Goal: Navigation & Orientation: Understand site structure

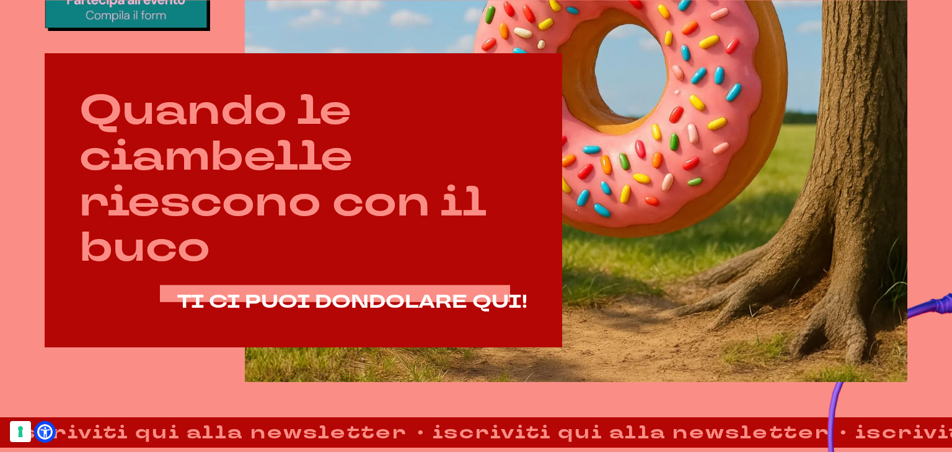
scroll to position [620, 0]
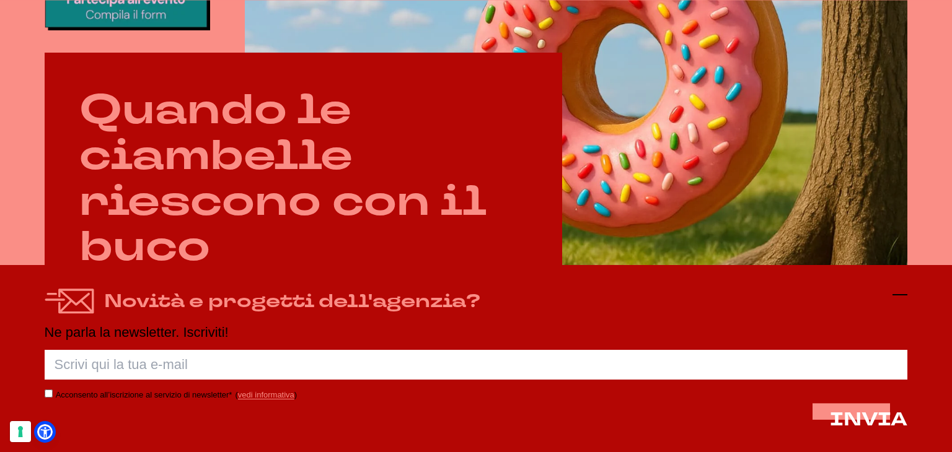
click at [898, 292] on icon at bounding box center [900, 295] width 15 height 15
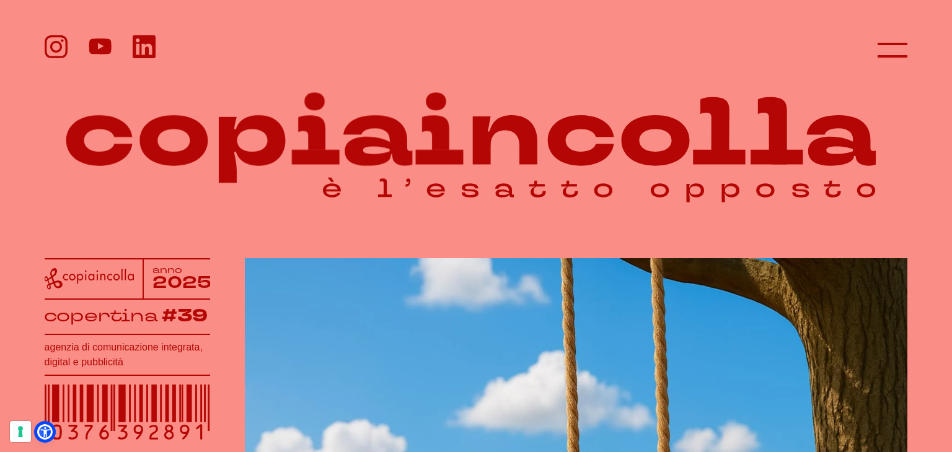
scroll to position [0, 0]
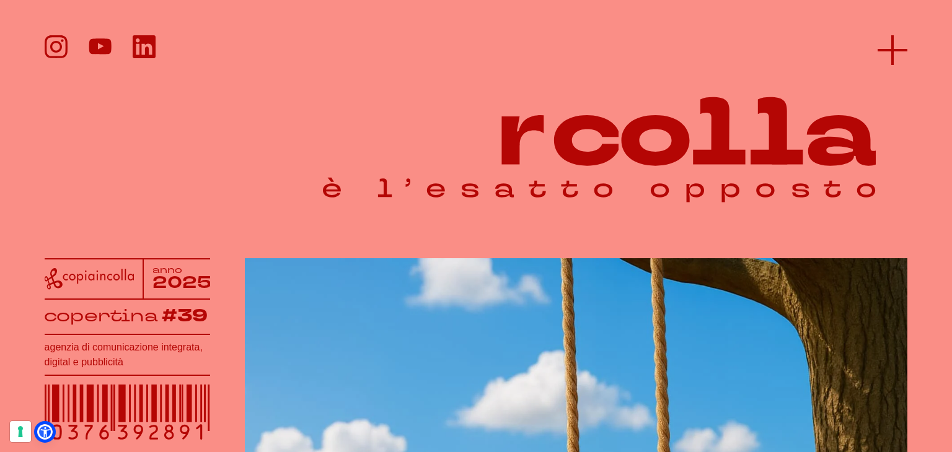
click at [896, 56] on icon at bounding box center [893, 50] width 30 height 30
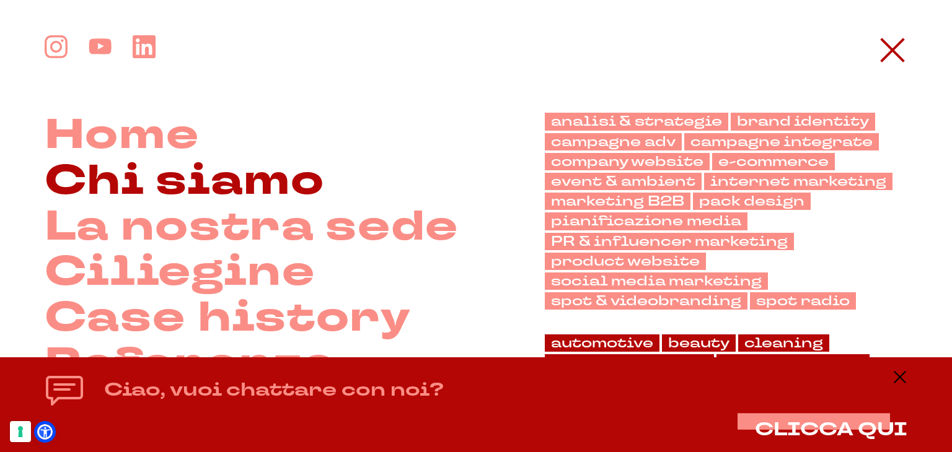
click at [172, 164] on link "Chi siamo" at bounding box center [185, 182] width 280 height 46
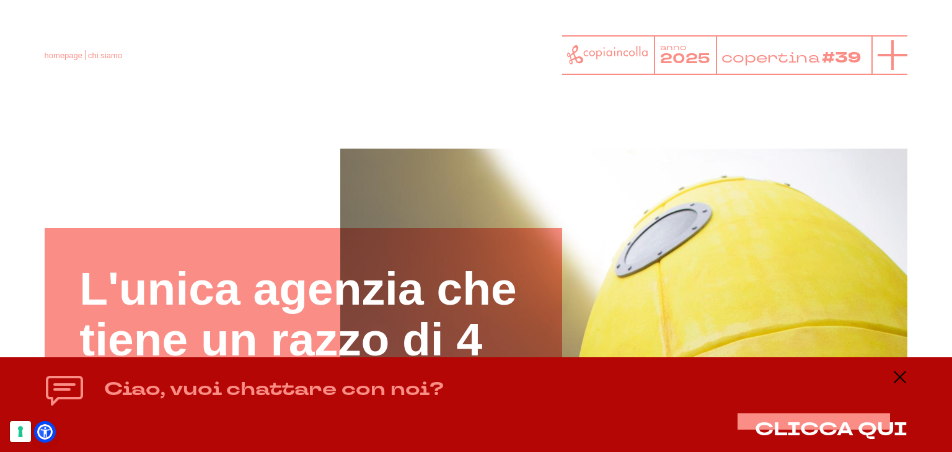
click at [883, 55] on line at bounding box center [893, 55] width 30 height 0
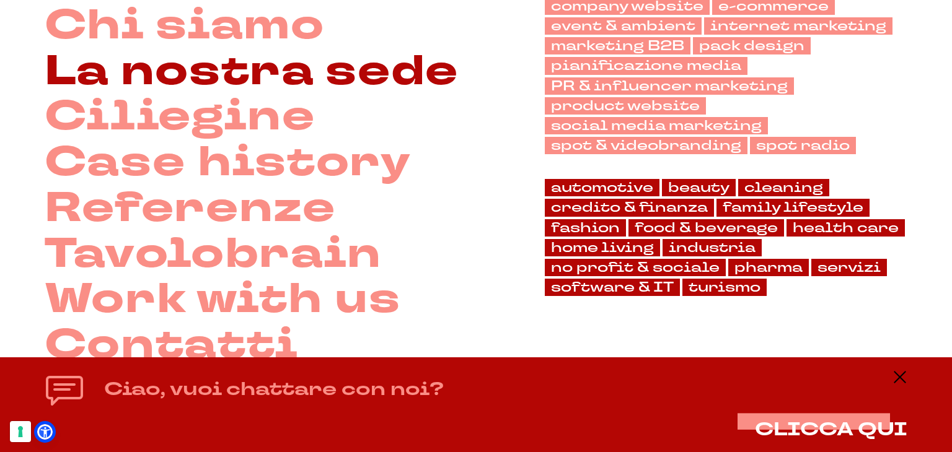
scroll to position [186, 0]
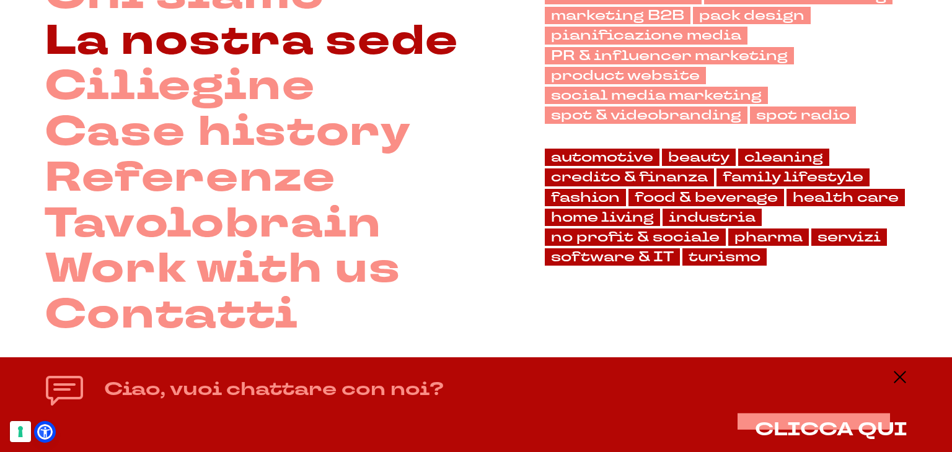
click at [385, 47] on link "La nostra sede" at bounding box center [252, 42] width 414 height 46
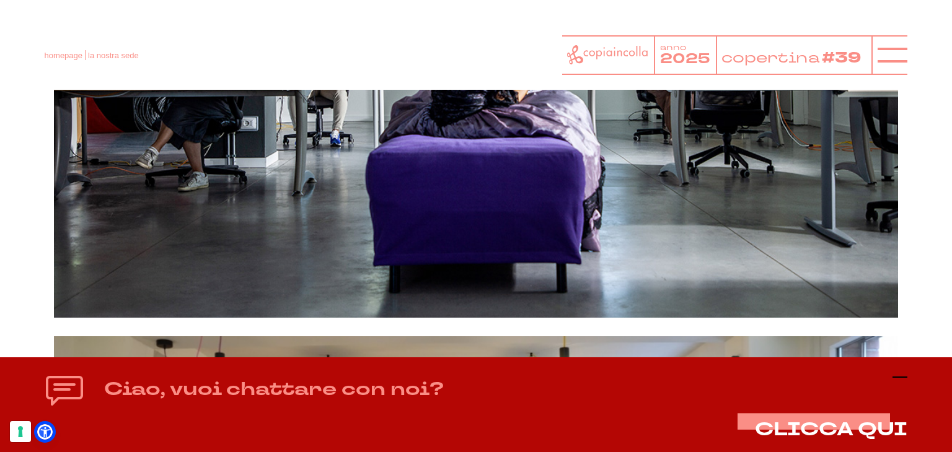
scroll to position [1798, 0]
click at [903, 370] on icon at bounding box center [900, 377] width 15 height 15
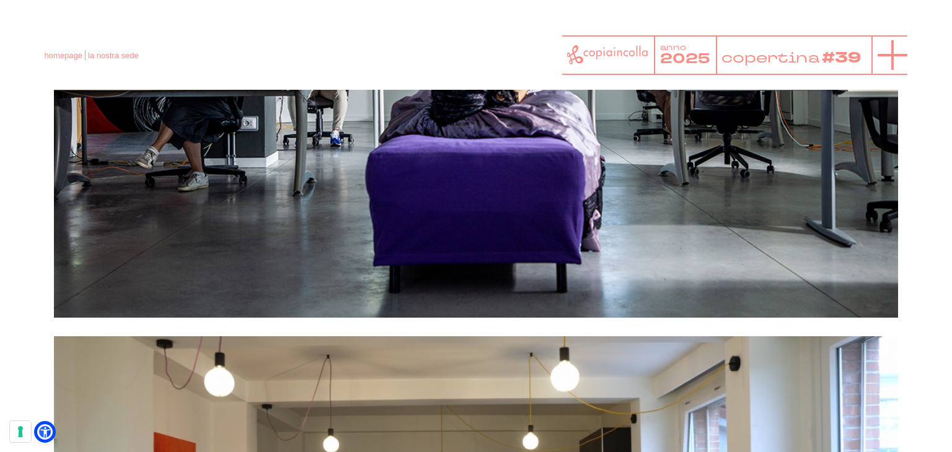
click at [889, 55] on line at bounding box center [893, 55] width 30 height 0
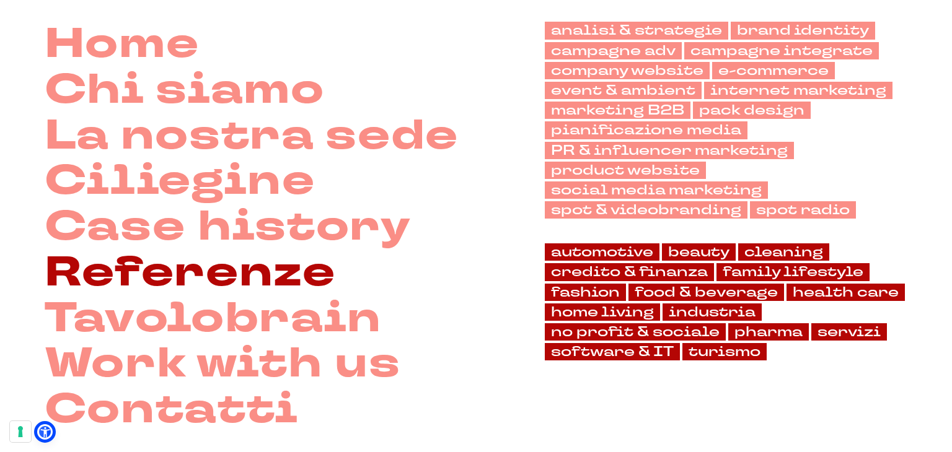
scroll to position [186, 0]
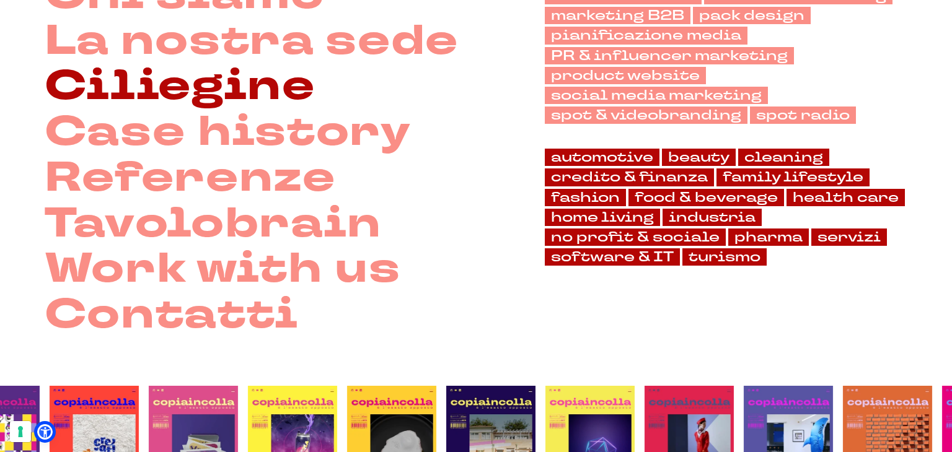
click at [223, 97] on link "Ciliegine" at bounding box center [180, 87] width 271 height 46
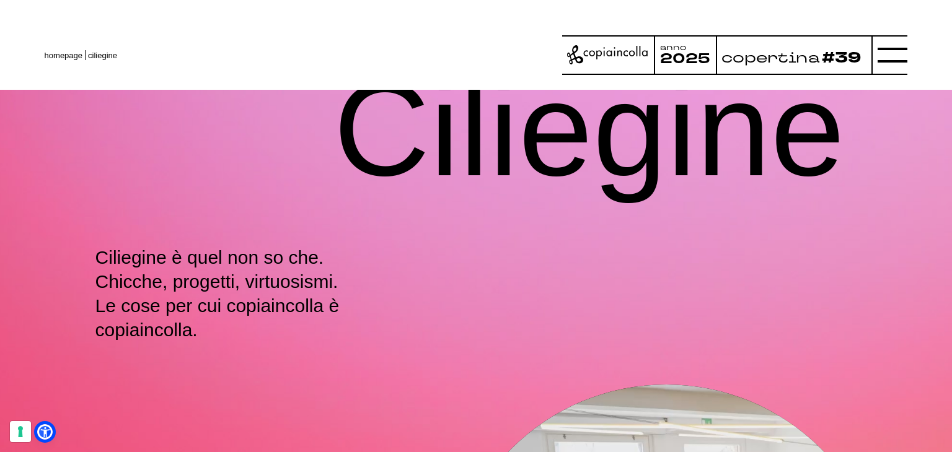
click at [876, 59] on div at bounding box center [890, 55] width 36 height 40
click at [893, 61] on line at bounding box center [893, 55] width 0 height 30
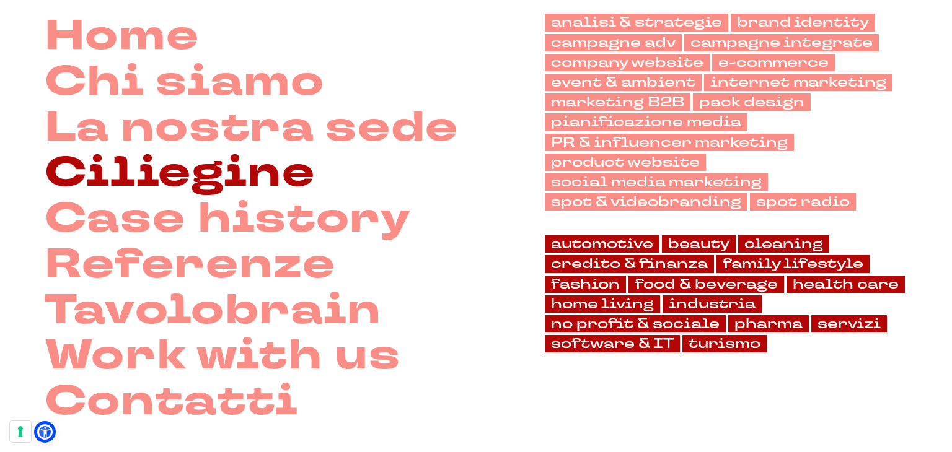
scroll to position [186, 0]
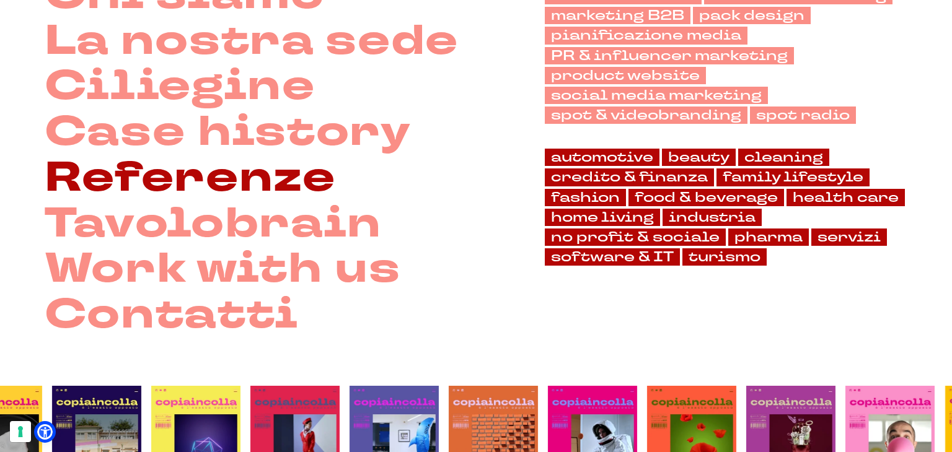
click at [216, 174] on link "Referenze" at bounding box center [190, 179] width 291 height 46
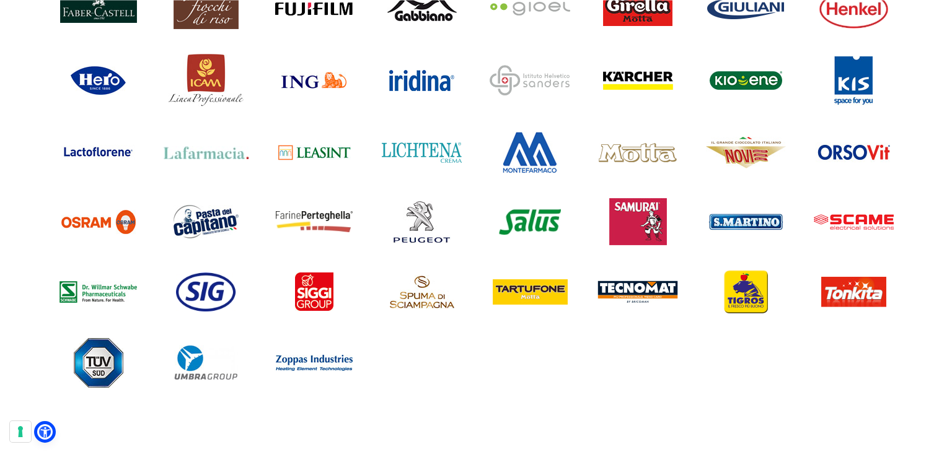
scroll to position [1240, 0]
